Goal: Task Accomplishment & Management: Complete application form

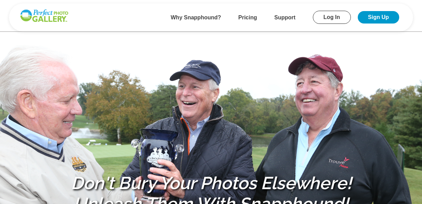
click at [377, 16] on link "Sign Up" at bounding box center [377, 17] width 41 height 12
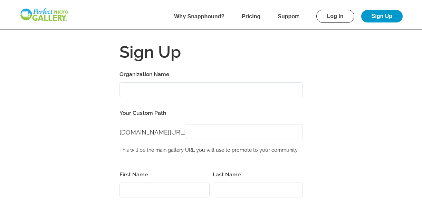
click at [150, 89] on input "Organization Name" at bounding box center [210, 89] width 183 height 15
type input "Brookfield Lions Club"
click at [160, 122] on div "[DOMAIN_NAME][URL] [DOMAIN_NAME][URL]" at bounding box center [210, 132] width 183 height 23
click at [211, 131] on input "[DOMAIN_NAME][URL]" at bounding box center [244, 131] width 117 height 15
type input "brookfieldlions"
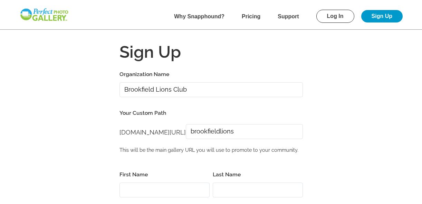
click at [141, 183] on input "First Name" at bounding box center [164, 189] width 90 height 15
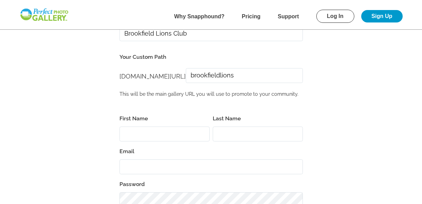
scroll to position [55, 0]
click at [166, 136] on input "First Name" at bounding box center [164, 134] width 90 height 15
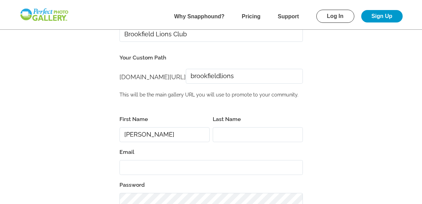
type input "[PERSON_NAME]"
click at [138, 162] on input "Email" at bounding box center [210, 167] width 183 height 15
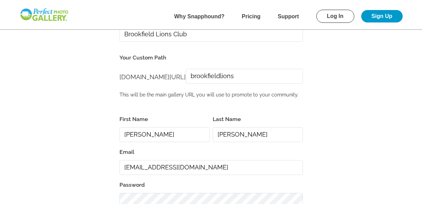
type input "[EMAIL_ADDRESS][DOMAIN_NAME]"
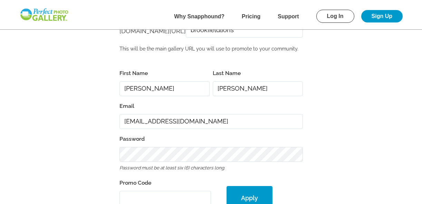
scroll to position [134, 0]
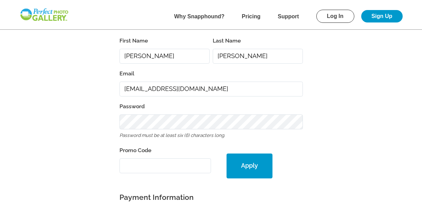
click at [132, 159] on input "Promo Code" at bounding box center [165, 165] width 92 height 15
click at [129, 163] on input "Promo Code" at bounding box center [165, 165] width 92 height 15
paste input "PGE30687"
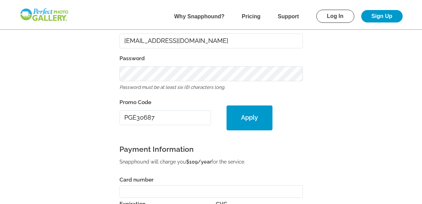
scroll to position [190, 0]
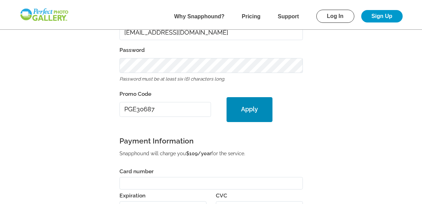
type input "PGE30687"
click at [253, 110] on button "Apply" at bounding box center [249, 109] width 46 height 25
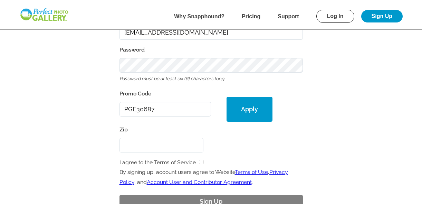
click at [146, 139] on input "Zip" at bounding box center [161, 145] width 84 height 15
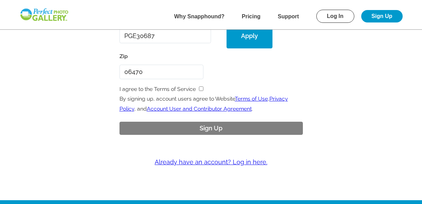
scroll to position [275, 0]
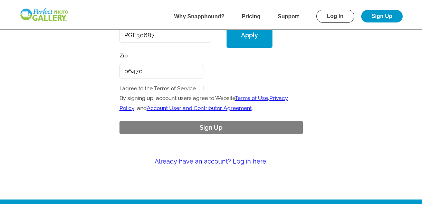
type input "06470"
click at [200, 88] on input "checkbox" at bounding box center [201, 88] width 4 height 4
checkbox input "true"
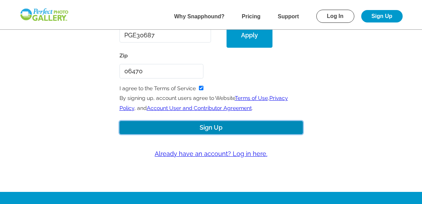
click at [212, 129] on button "Sign Up" at bounding box center [210, 127] width 183 height 13
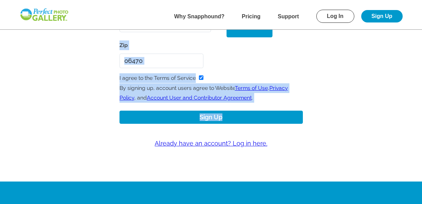
drag, startPoint x: 421, startPoint y: 124, endPoint x: 434, endPoint y: 46, distance: 79.1
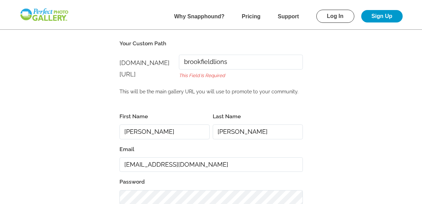
scroll to position [96, 0]
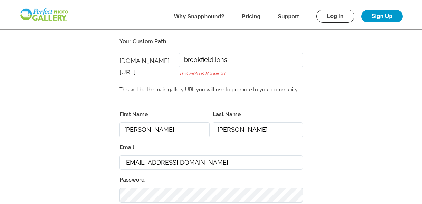
click at [238, 67] on input "brookfieldlions" at bounding box center [241, 59] width 124 height 15
click at [211, 67] on input "brookfieldlions" at bounding box center [241, 59] width 124 height 15
click at [325, 84] on form "Organization Name Brookfield Lions Club Your Custom Path [DOMAIN_NAME][URL] [DO…" at bounding box center [211, 168] width 366 height 340
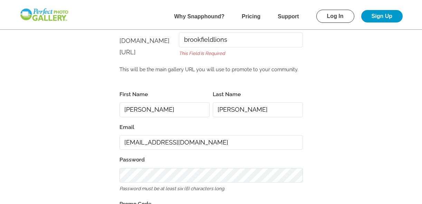
scroll to position [80, 0]
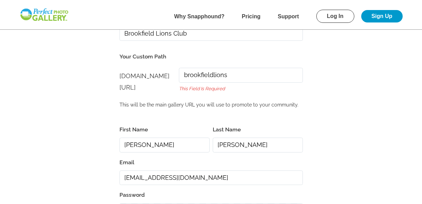
click at [261, 82] on input "brookfieldlions" at bounding box center [241, 75] width 124 height 15
type input "[GEOGRAPHIC_DATA]"
click at [338, 79] on form "Organization Name Brookfield Lions Club Your Custom Path [DOMAIN_NAME][URL] [DO…" at bounding box center [211, 183] width 366 height 340
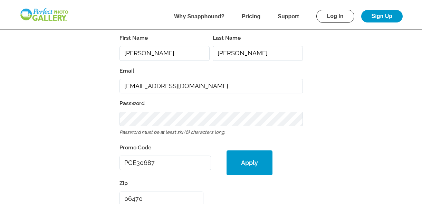
scroll to position [182, 0]
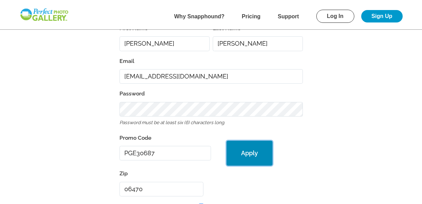
click at [247, 162] on button "Apply" at bounding box center [249, 152] width 46 height 25
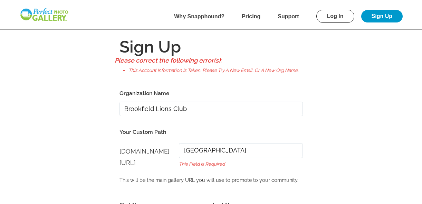
scroll to position [6, 0]
